Goal: Use online tool/utility: Utilize a website feature to perform a specific function

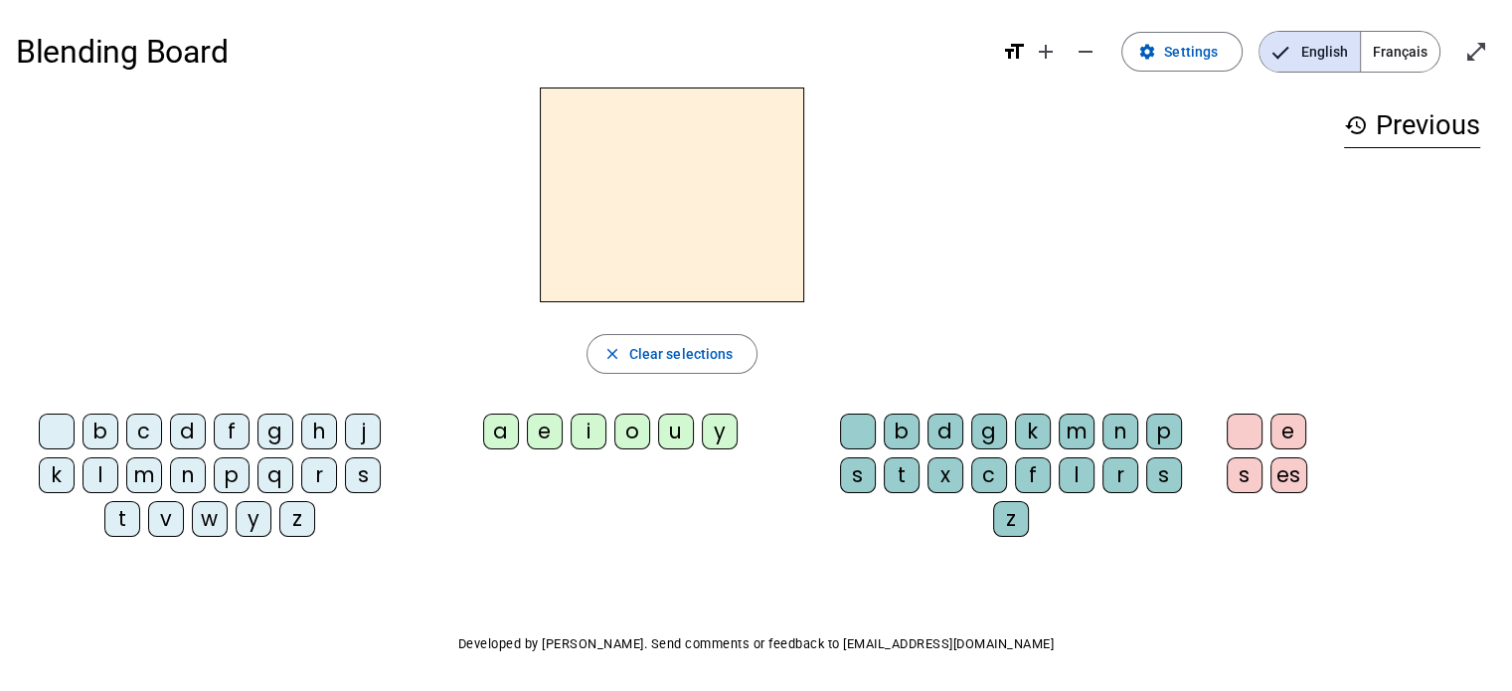
click at [126, 528] on div "t" at bounding box center [122, 519] width 36 height 36
click at [358, 482] on div "s" at bounding box center [363, 475] width 36 height 36
click at [134, 516] on div "t" at bounding box center [122, 519] width 36 height 36
click at [511, 434] on div "a" at bounding box center [501, 432] width 36 height 36
click at [581, 429] on div "i" at bounding box center [589, 432] width 36 height 36
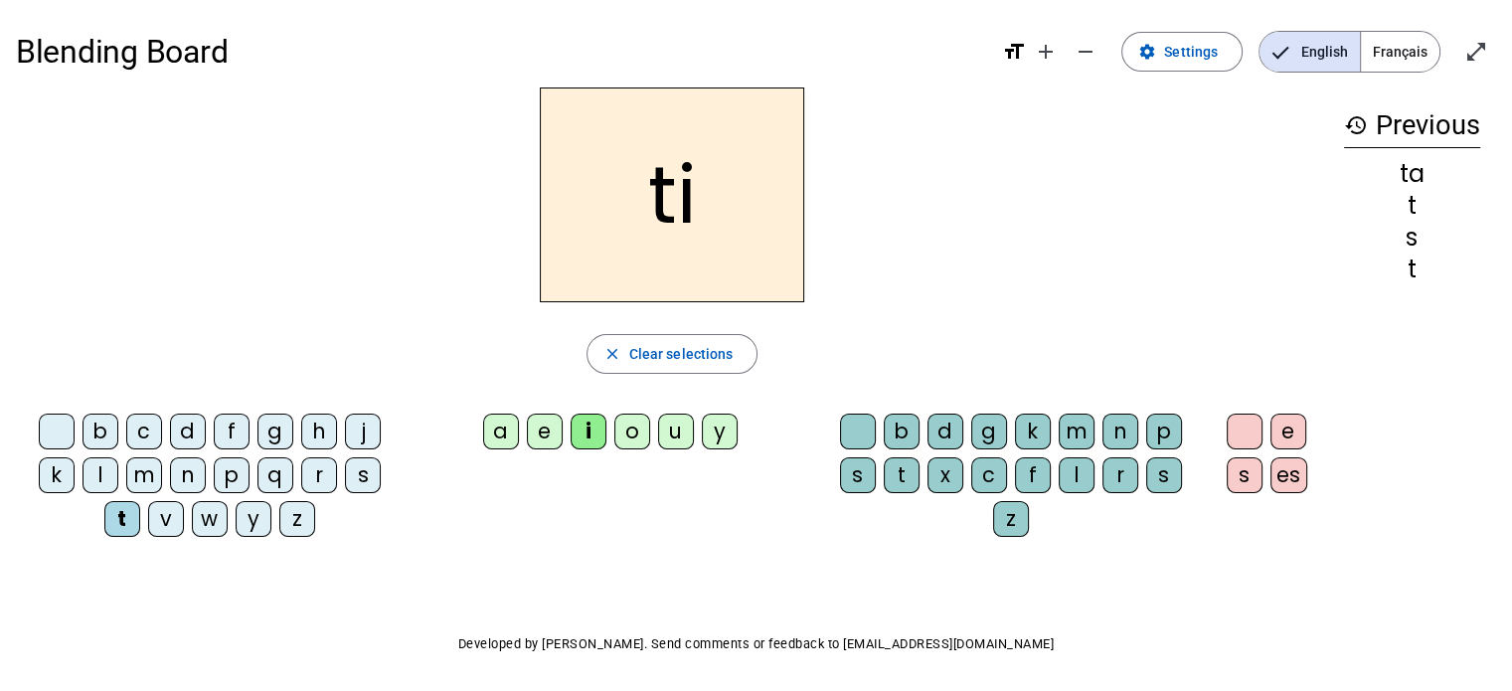
click at [493, 423] on div "a" at bounding box center [501, 432] width 36 height 36
click at [622, 435] on div "o" at bounding box center [632, 432] width 36 height 36
click at [1081, 432] on div "m" at bounding box center [1077, 432] width 36 height 36
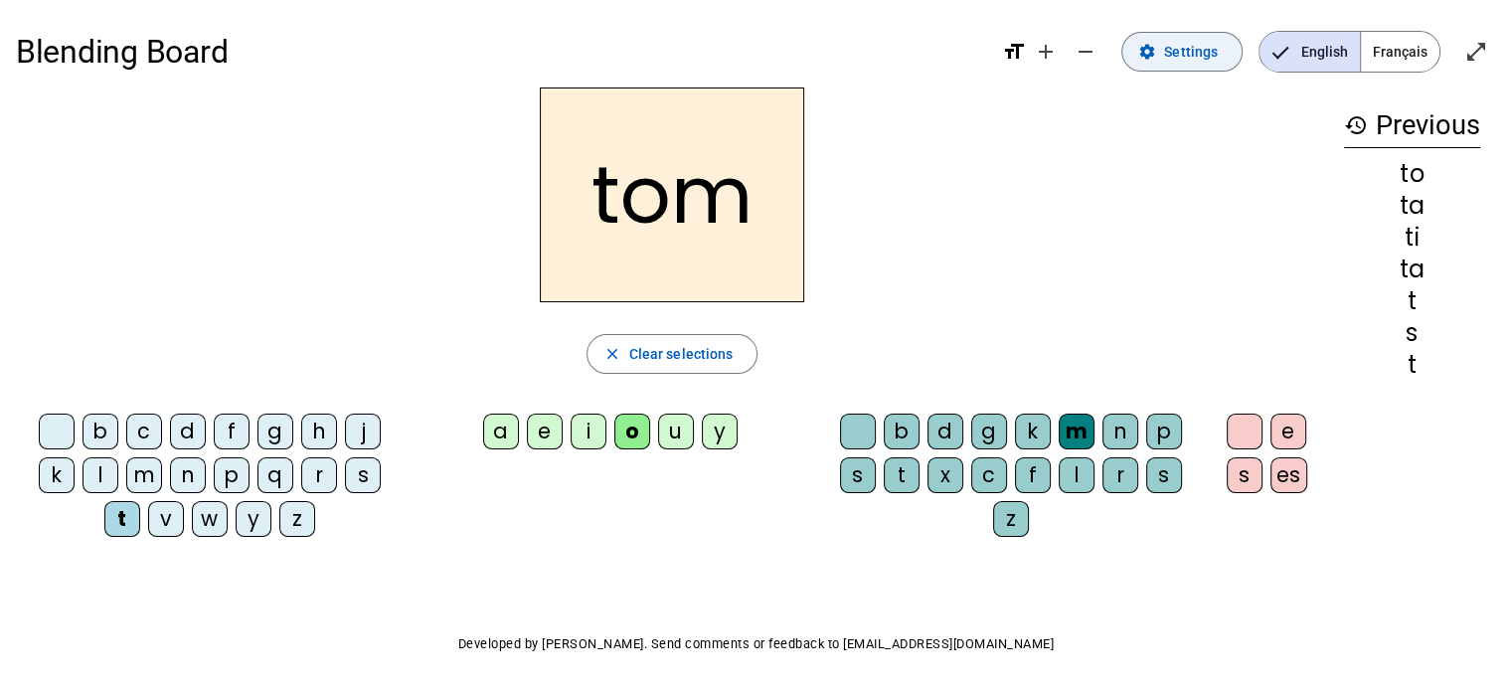
click at [1180, 55] on span "Settings" at bounding box center [1191, 52] width 54 height 24
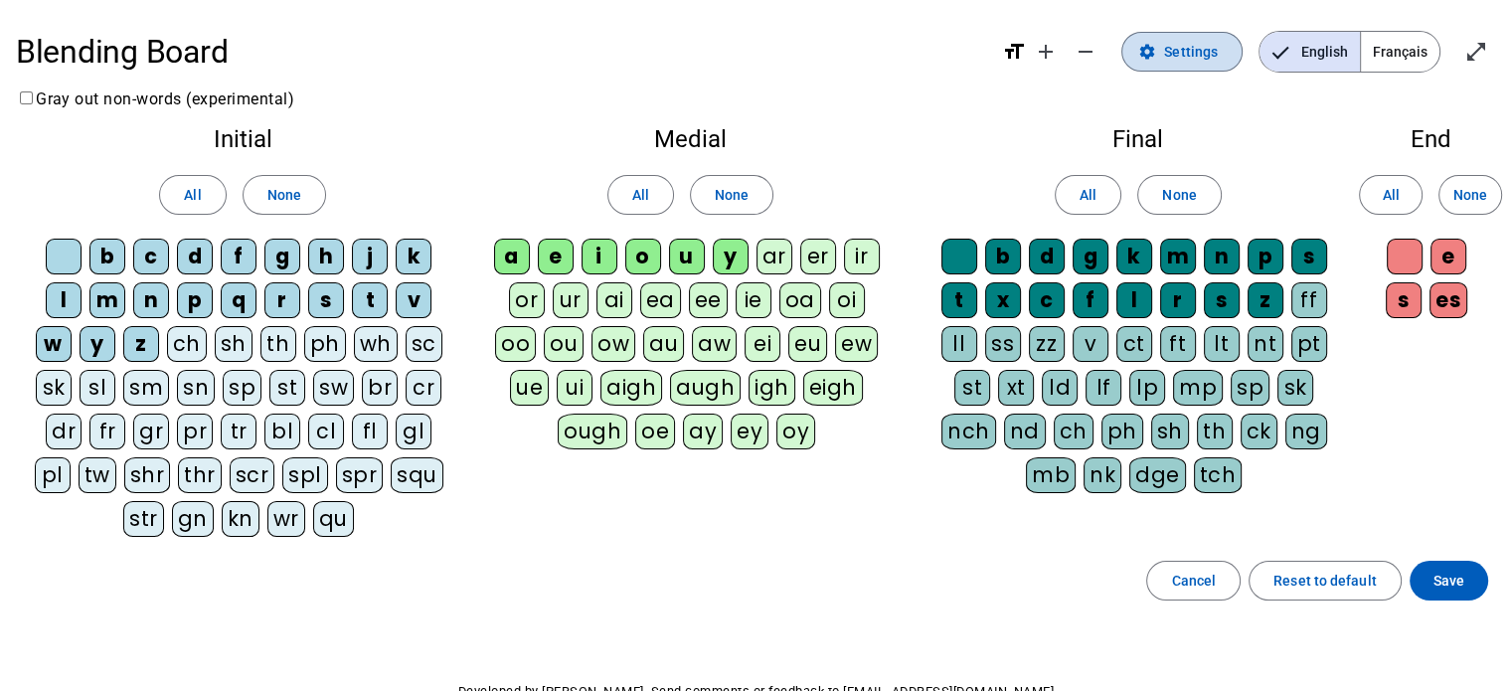
click at [1180, 55] on span "Settings" at bounding box center [1191, 52] width 54 height 24
